Goal: Find specific page/section: Find specific page/section

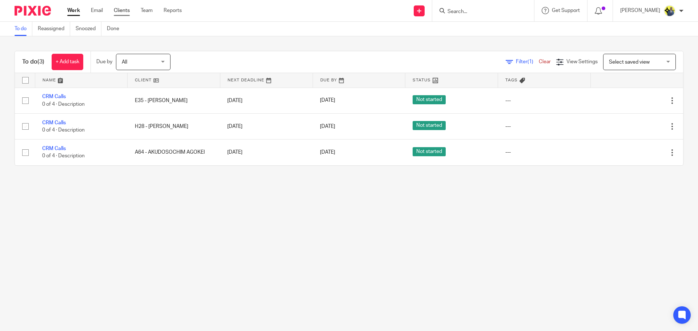
click at [117, 9] on link "Clients" at bounding box center [122, 10] width 16 height 7
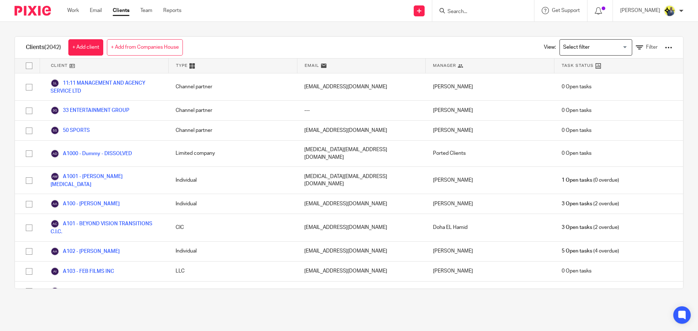
click at [457, 14] on input "Search" at bounding box center [479, 12] width 65 height 7
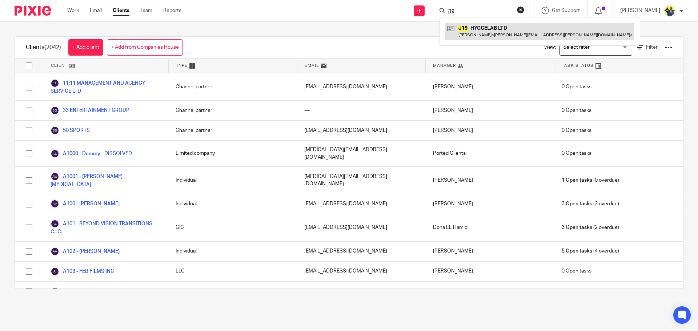
type input "j19"
